Goal: Obtain resource: Download file/media

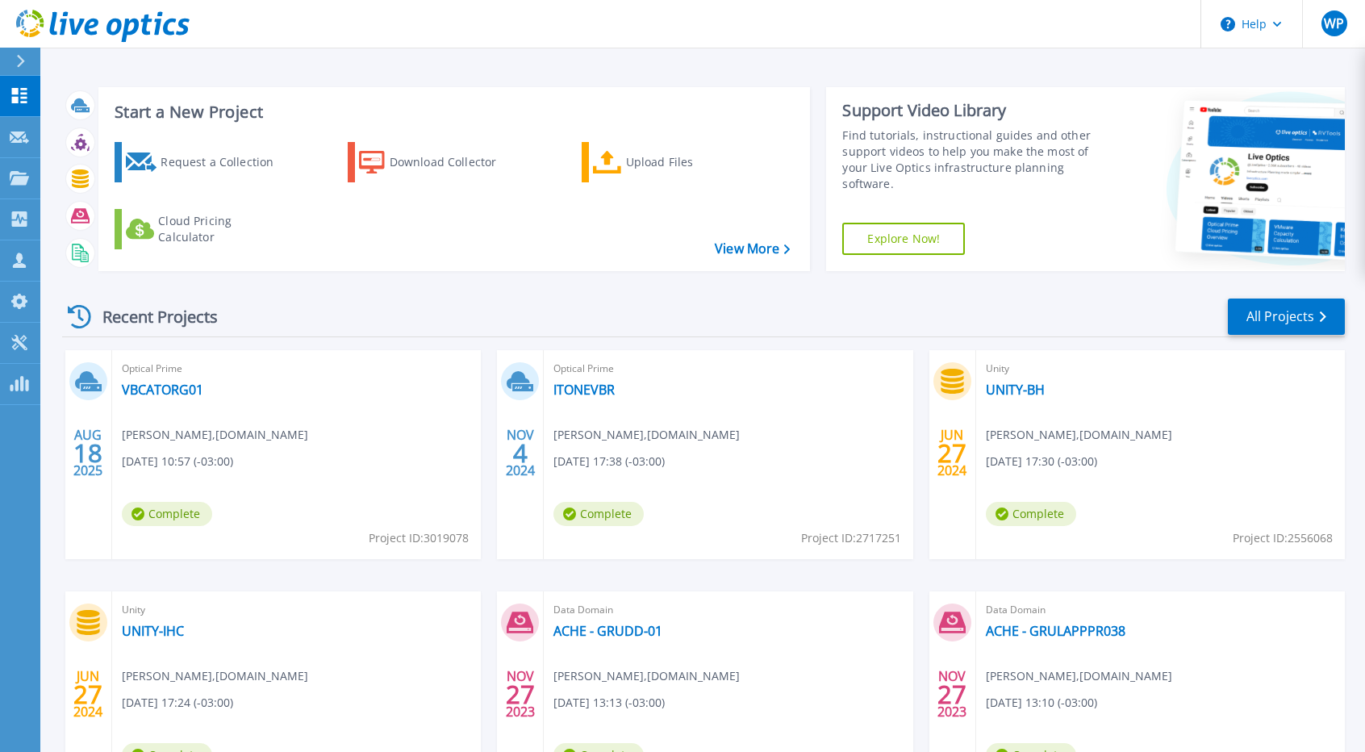
click at [94, 384] on icon at bounding box center [91, 387] width 21 height 7
click at [173, 385] on link "VBCATORG01" at bounding box center [162, 390] width 81 height 16
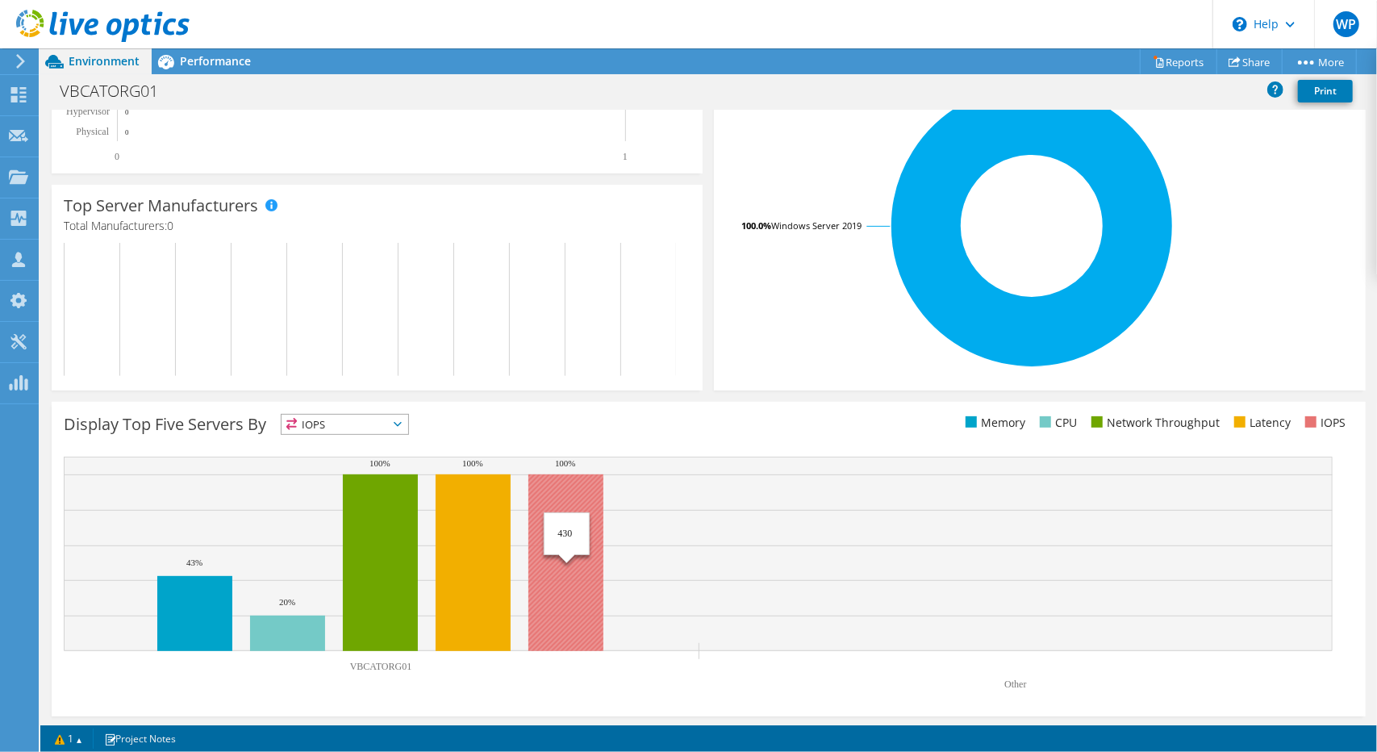
scroll to position [324, 0]
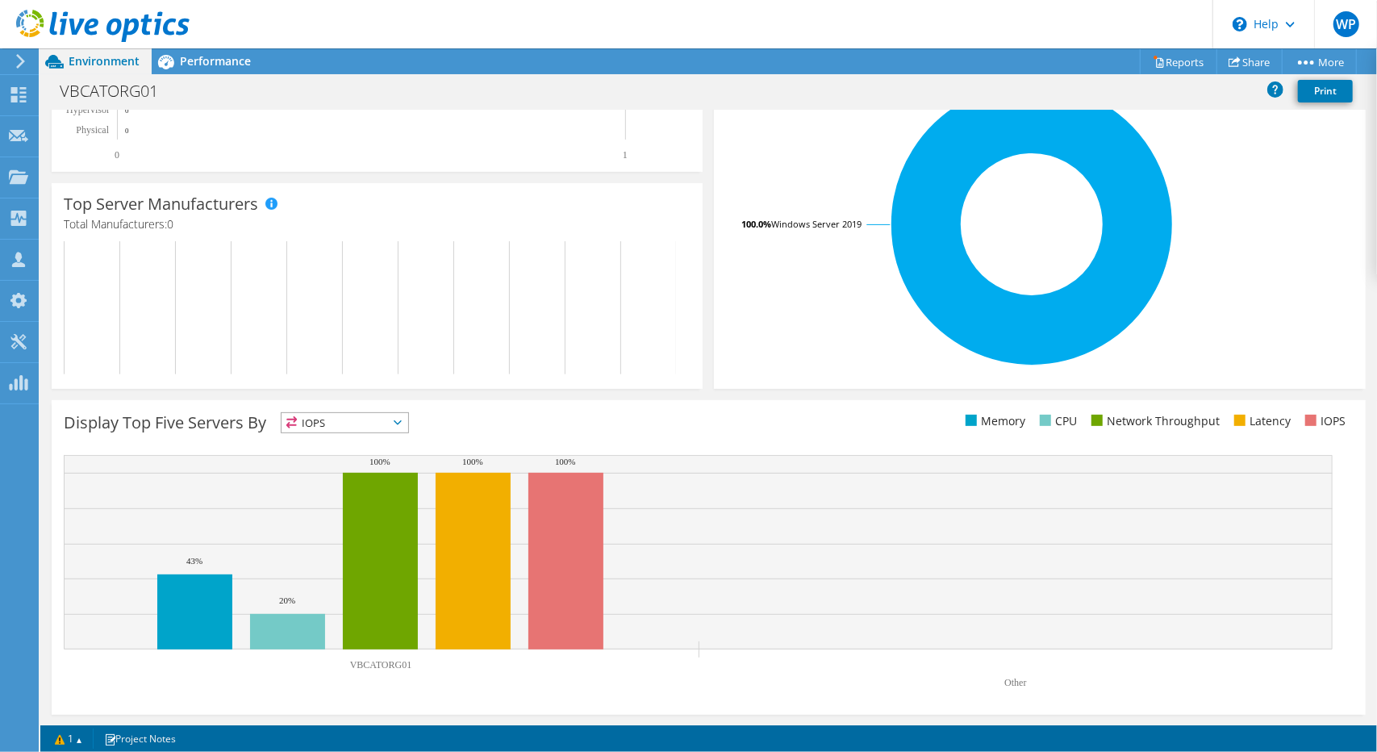
click at [373, 427] on span "IOPS" at bounding box center [345, 422] width 127 height 19
click at [586, 416] on div "Display Top Five Servers By IOPS IOPS" at bounding box center [386, 425] width 644 height 27
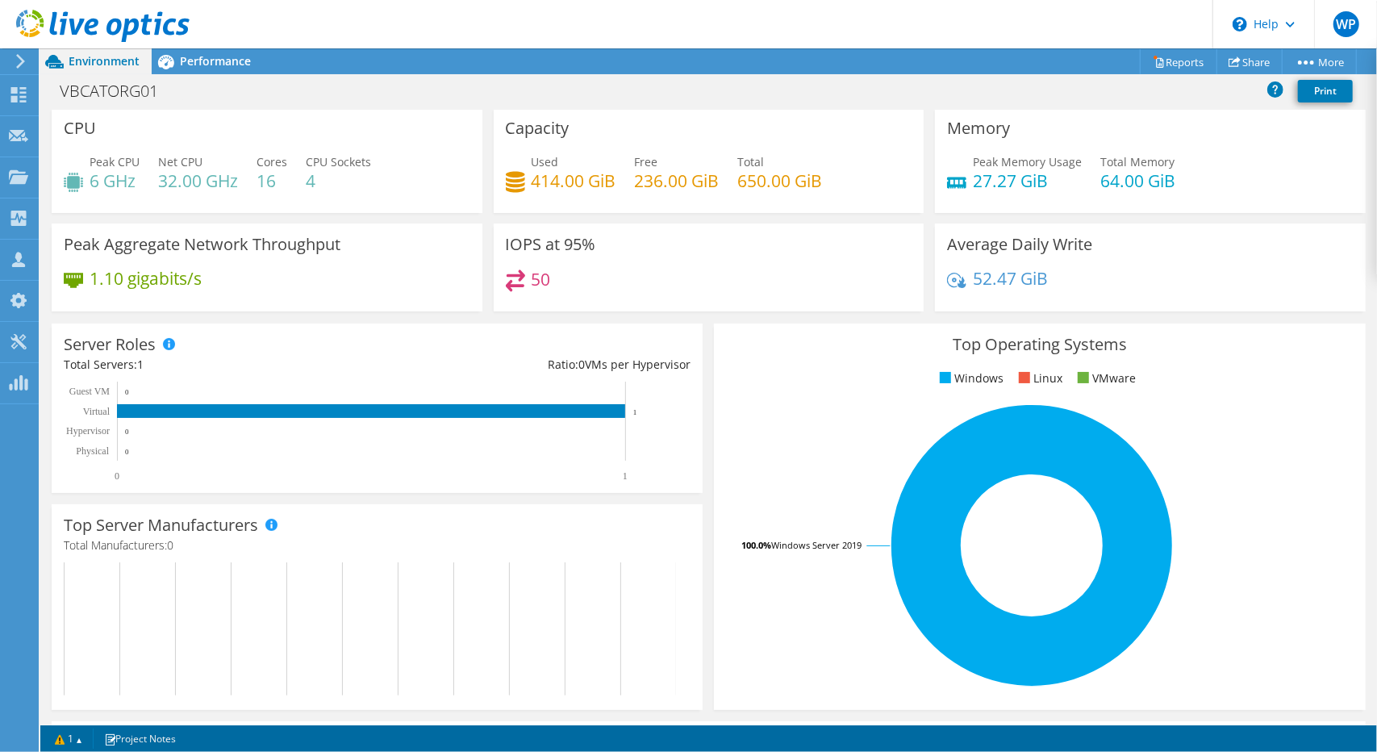
scroll to position [0, 0]
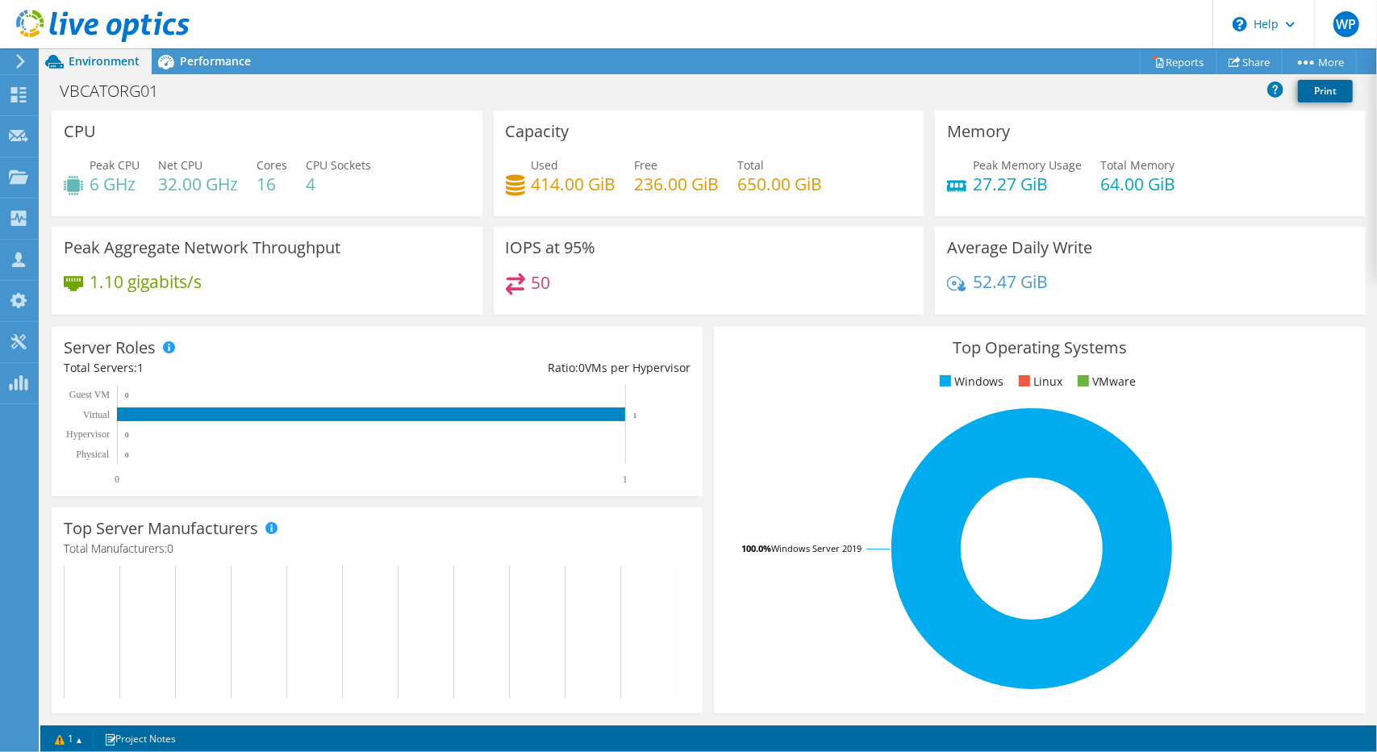
click at [1318, 92] on link "Print" at bounding box center [1325, 91] width 55 height 23
click at [1172, 59] on link "Reports" at bounding box center [1178, 61] width 77 height 25
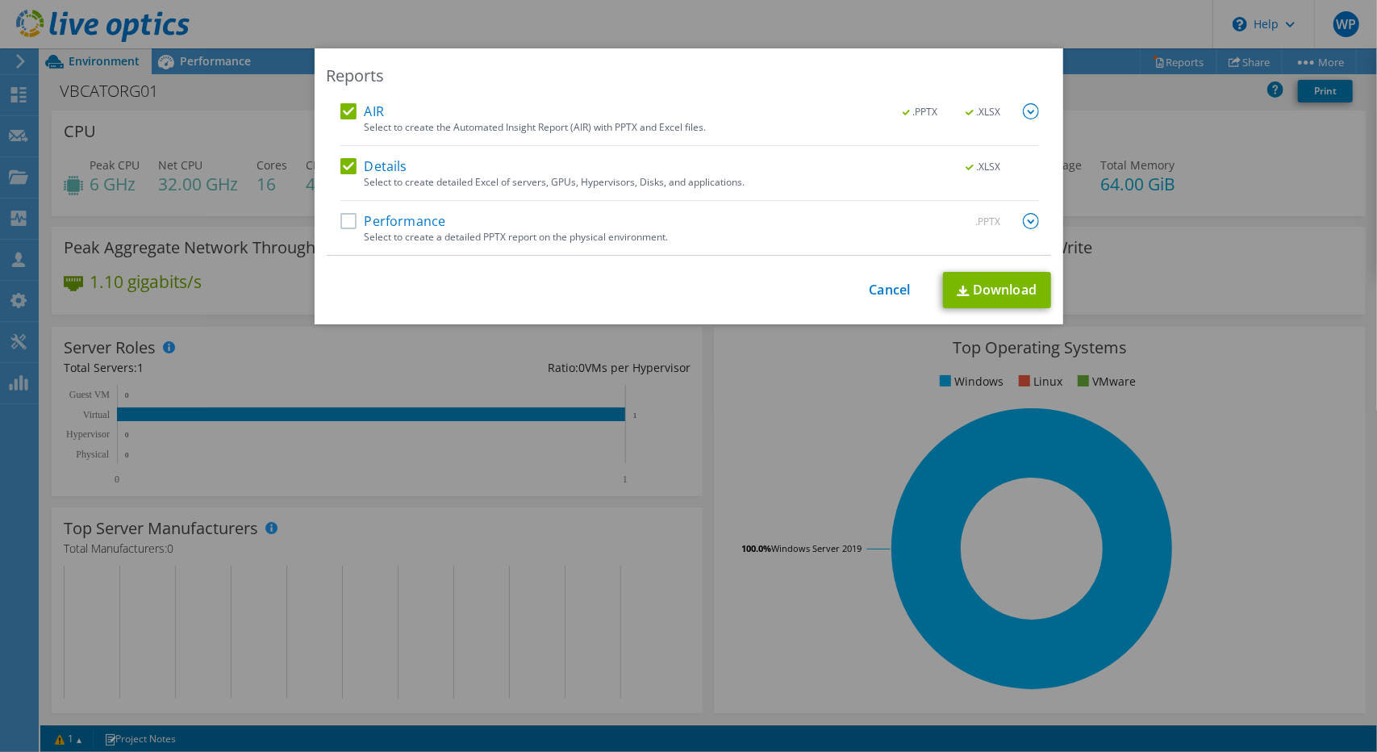
click at [340, 227] on label "Performance" at bounding box center [393, 221] width 106 height 16
click at [0, 0] on input "Performance" at bounding box center [0, 0] width 0 height 0
click at [1015, 285] on link "Download" at bounding box center [997, 290] width 108 height 36
click at [894, 294] on link "Cancel" at bounding box center [890, 289] width 41 height 15
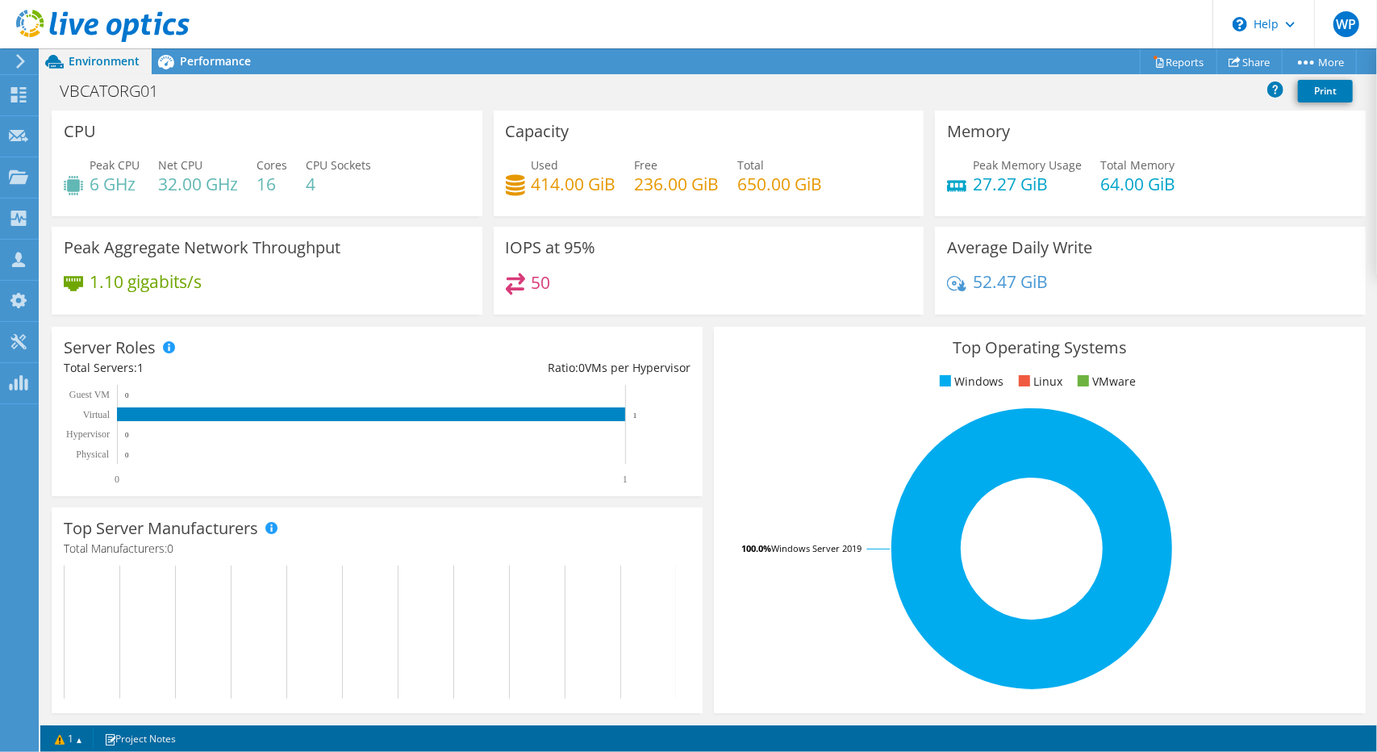
click at [13, 61] on div at bounding box center [18, 61] width 18 height 15
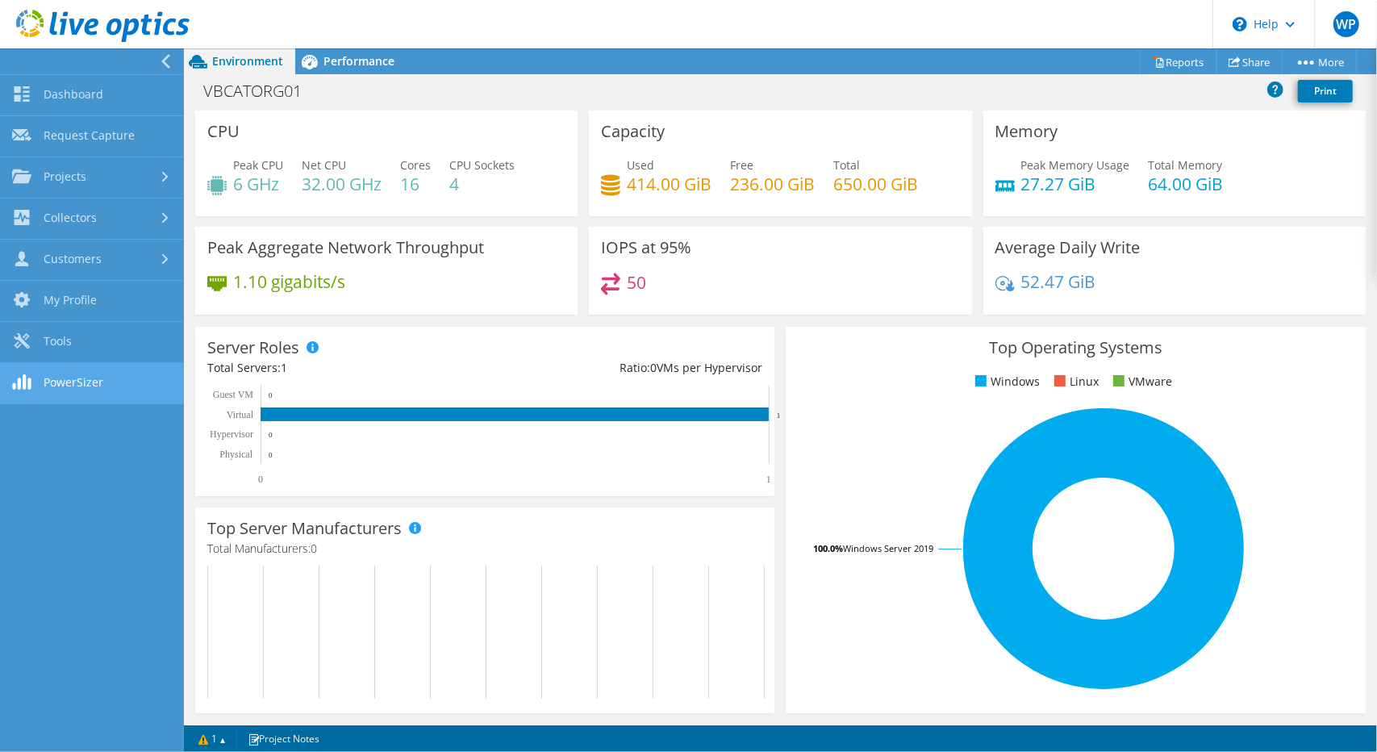
click at [67, 391] on link "PowerSizer" at bounding box center [92, 383] width 184 height 41
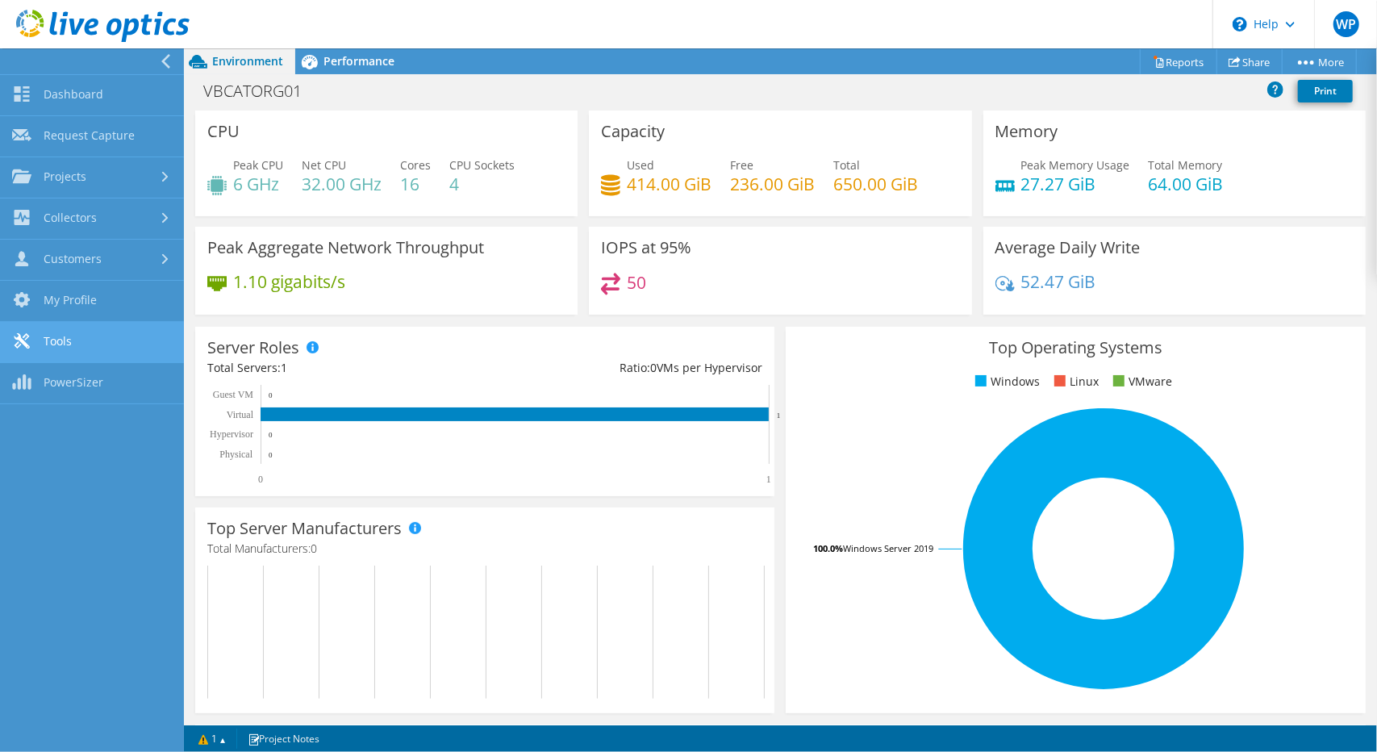
click at [106, 344] on link "Tools" at bounding box center [92, 342] width 184 height 41
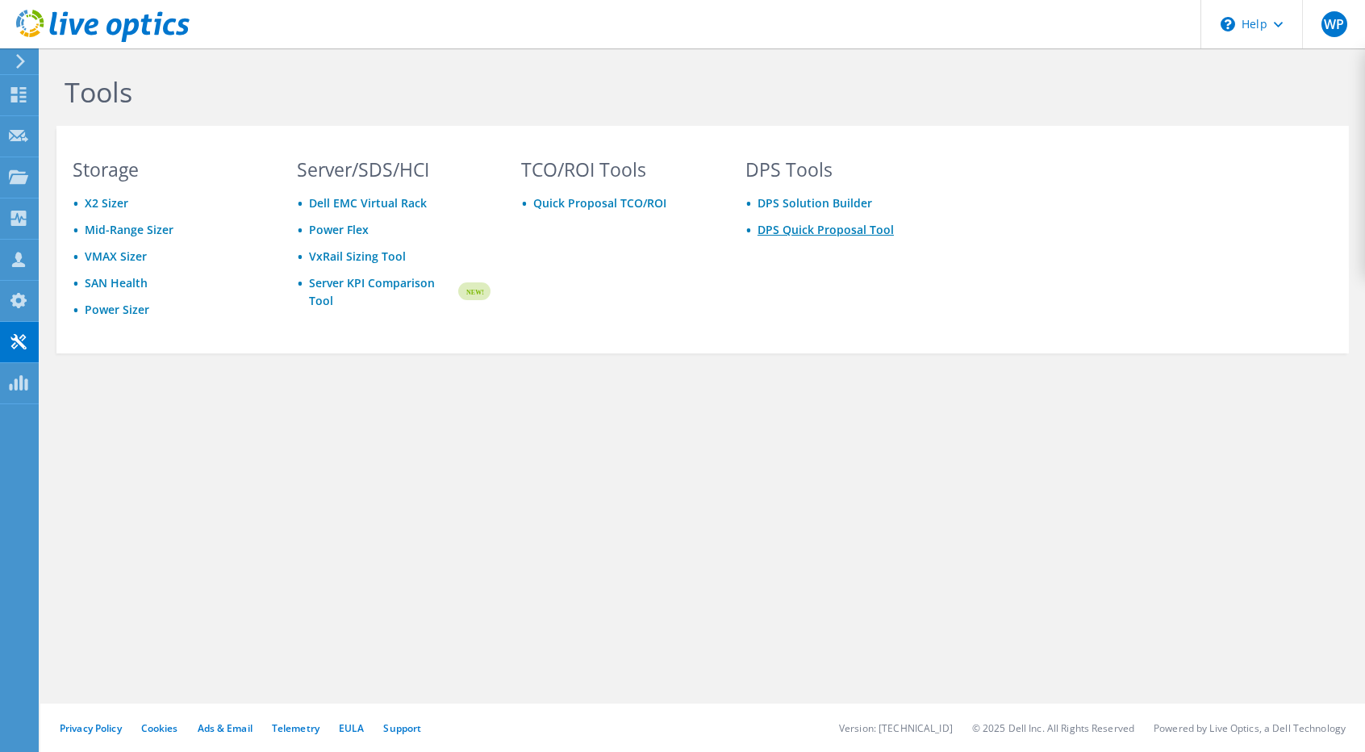
click at [826, 232] on link "DPS Quick Proposal Tool" at bounding box center [825, 229] width 136 height 15
